Goal: Transaction & Acquisition: Purchase product/service

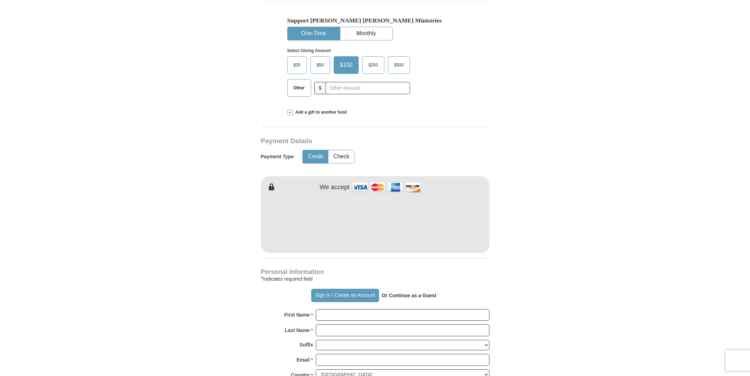
scroll to position [242, 0]
click at [223, 275] on form "Already have an account? Sign in for faster giving. Don't have an account? Crea…" at bounding box center [375, 227] width 401 height 882
click at [483, 309] on input "First Name *" at bounding box center [403, 315] width 174 height 12
type input "[GEOGRAPHIC_DATA]"
type input "Schayes"
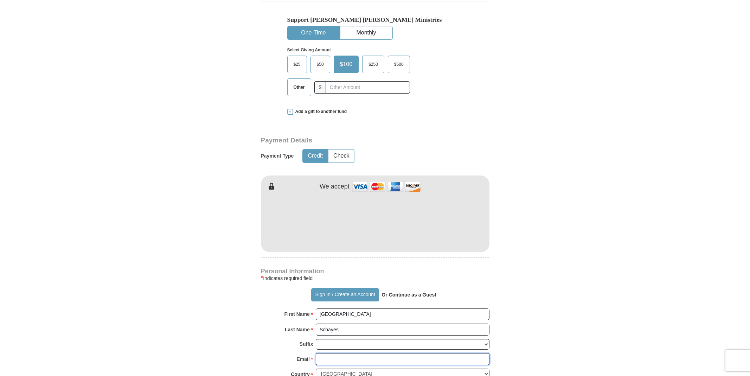
type input "[EMAIL_ADDRESS][DOMAIN_NAME]"
type input "[STREET_ADDRESS]"
type input "[GEOGRAPHIC_DATA]"
select select "CA"
type input "92657"
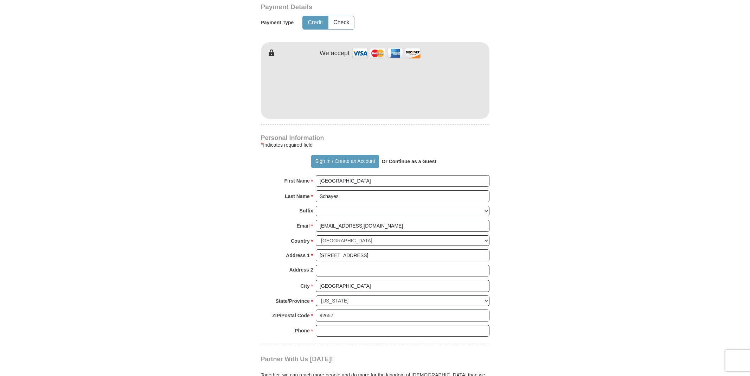
scroll to position [376, 0]
click at [483, 324] on input "Phone * *" at bounding box center [403, 330] width 174 height 12
type input "9492905963"
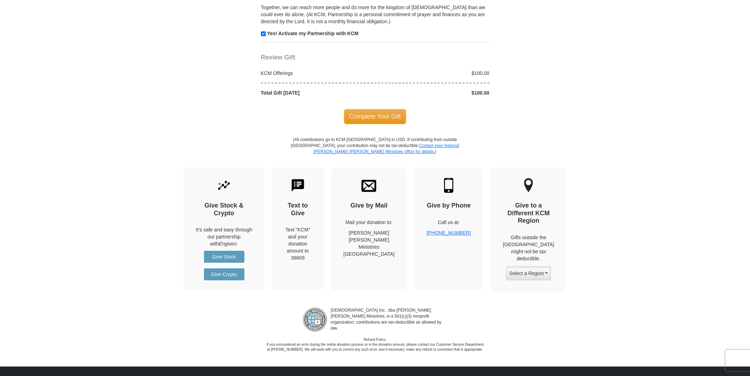
scroll to position [742, 0]
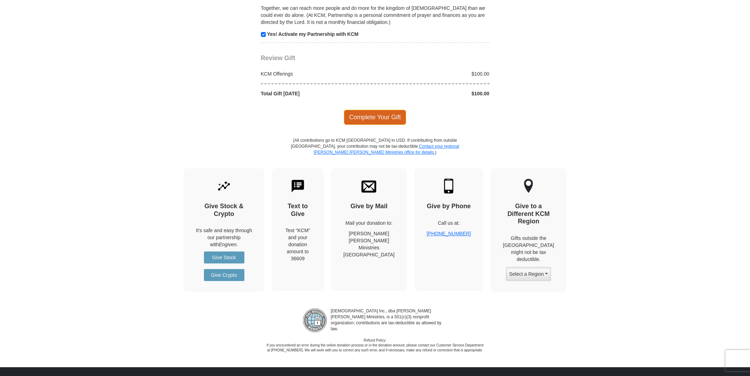
click at [385, 110] on span "Complete Your Gift" at bounding box center [375, 117] width 62 height 15
